Goal: Task Accomplishment & Management: Manage account settings

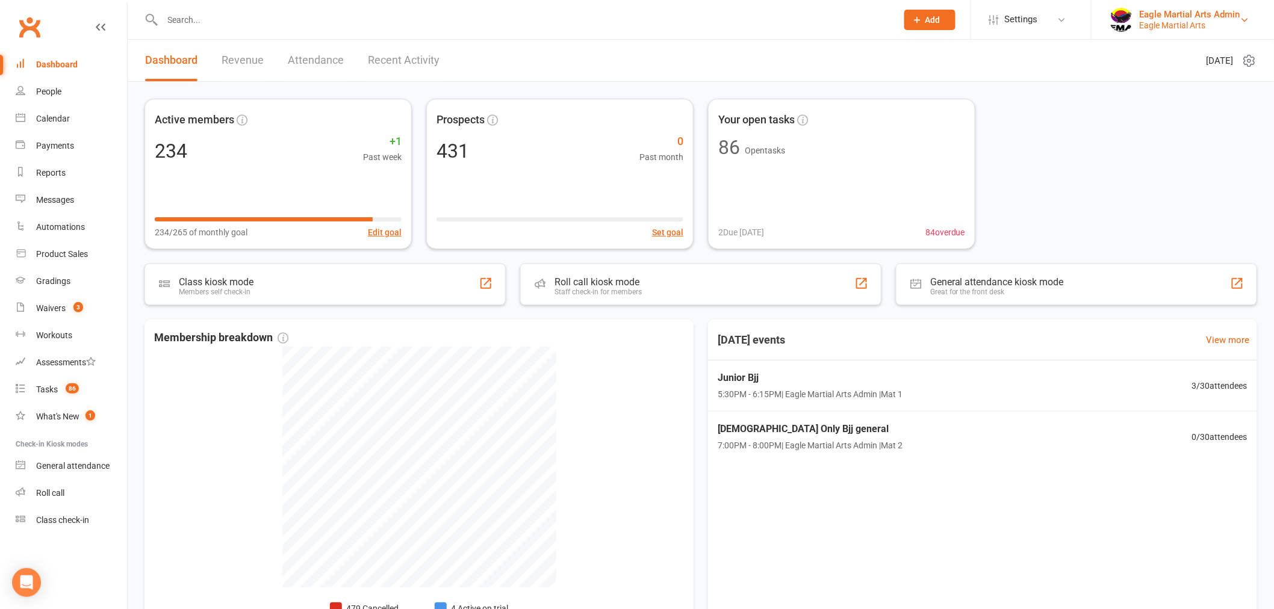
click at [1170, 27] on div "Eagle Martial Arts" at bounding box center [1190, 25] width 101 height 11
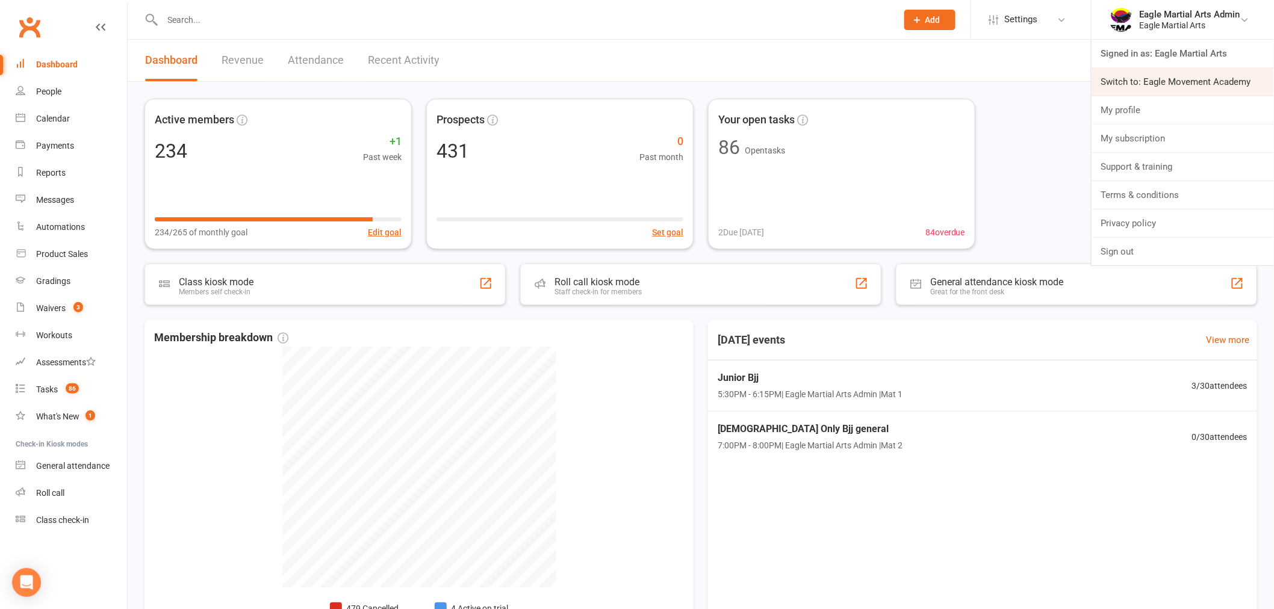
click at [1147, 87] on link "Switch to: Eagle Movement Academy" at bounding box center [1183, 82] width 182 height 28
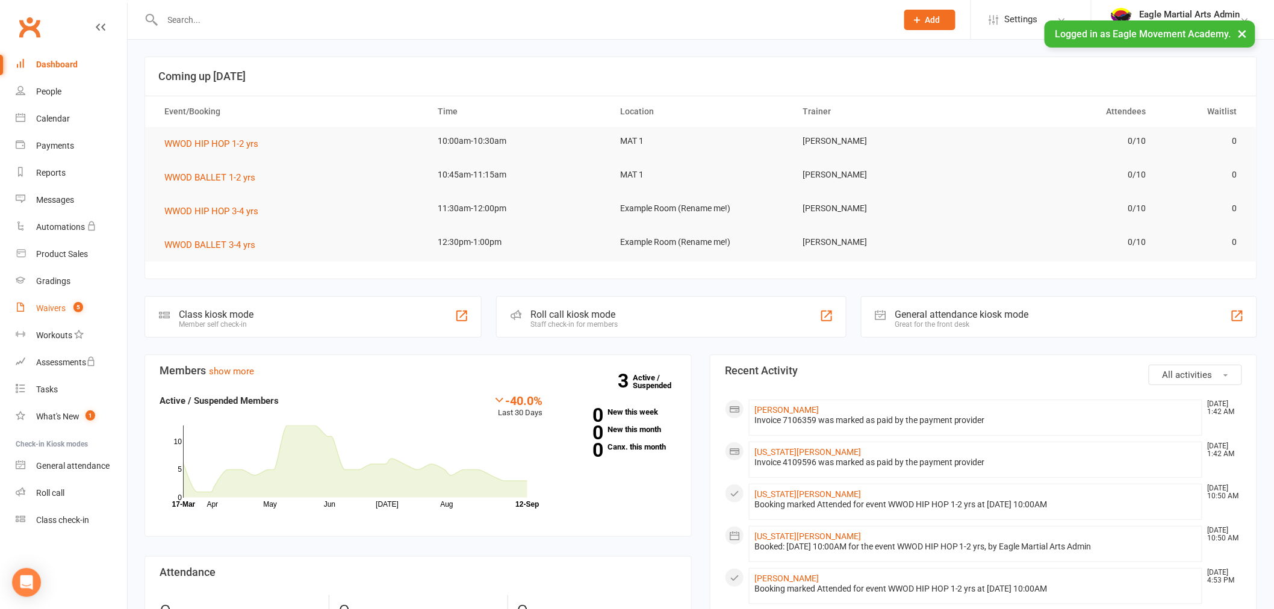
click at [67, 311] on link "Waivers 5" at bounding box center [71, 308] width 111 height 27
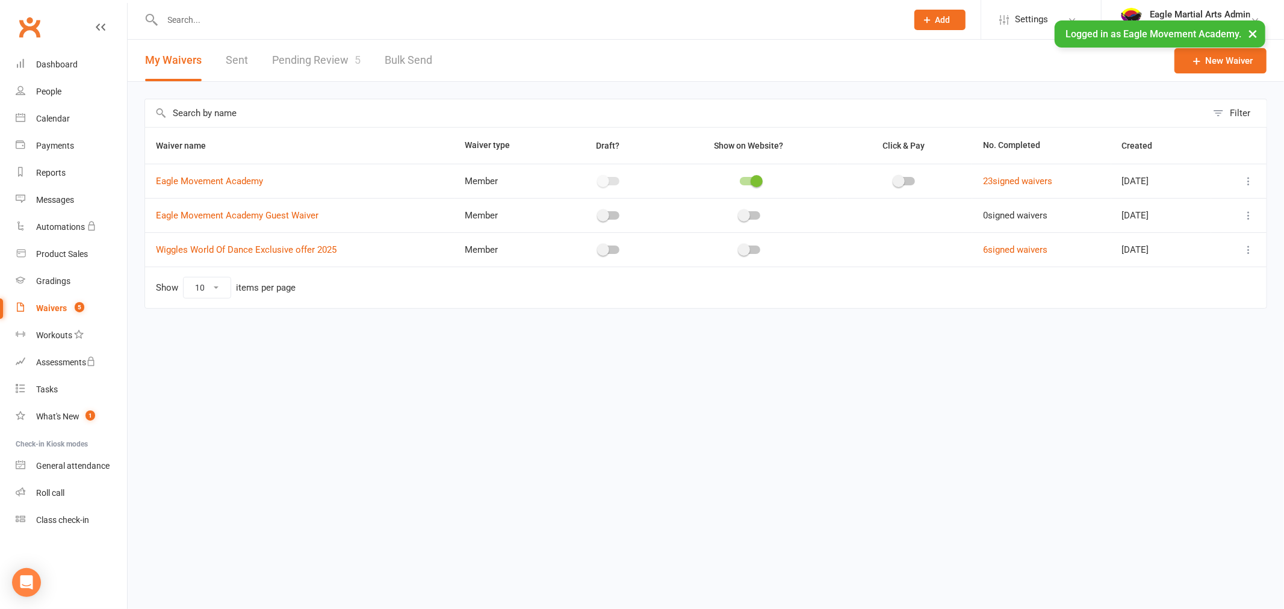
click at [328, 63] on link "Pending Review 5" at bounding box center [316, 61] width 89 height 42
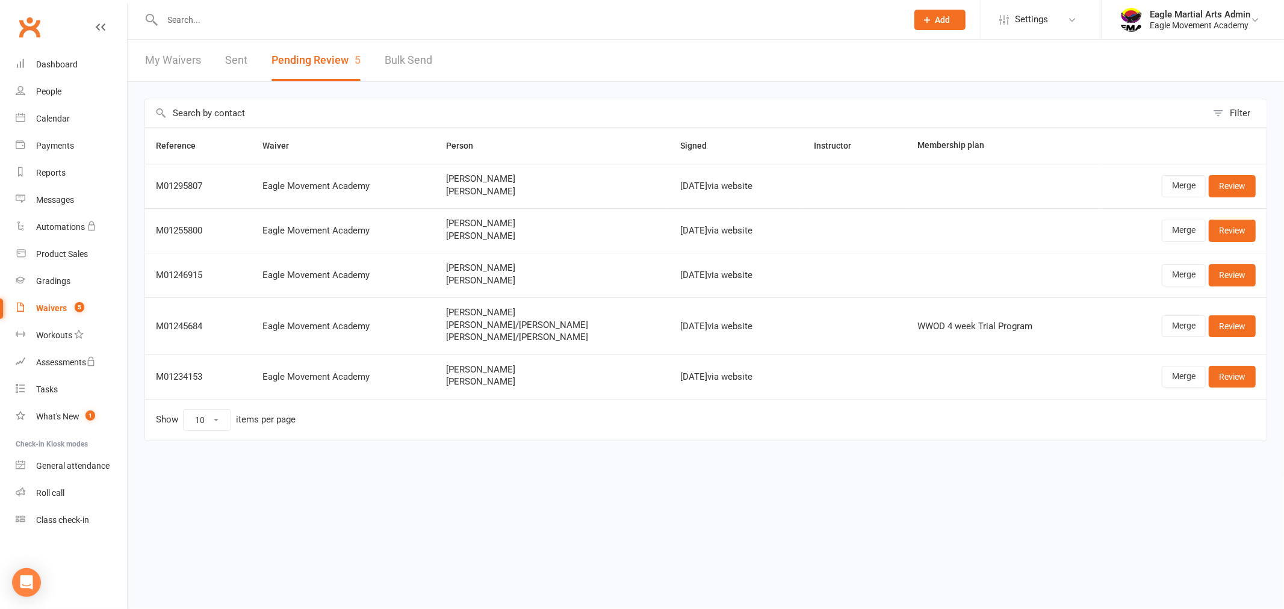
click at [182, 58] on link "My Waivers" at bounding box center [173, 61] width 56 height 42
